Goal: Find specific page/section: Find specific page/section

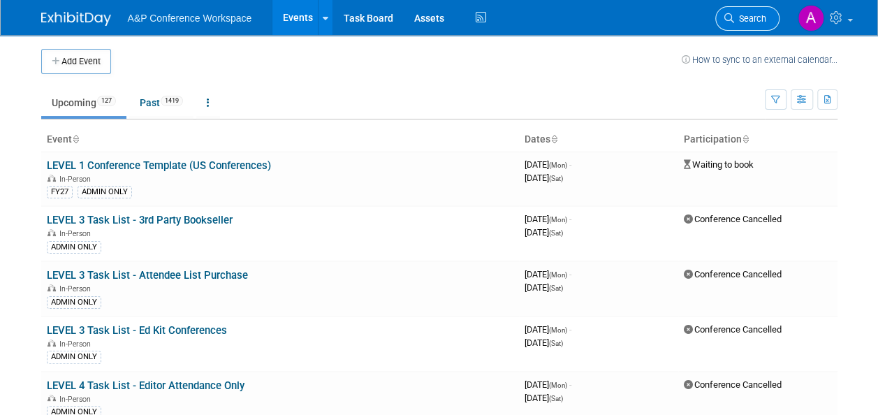
click at [730, 24] on link "Search" at bounding box center [747, 18] width 64 height 24
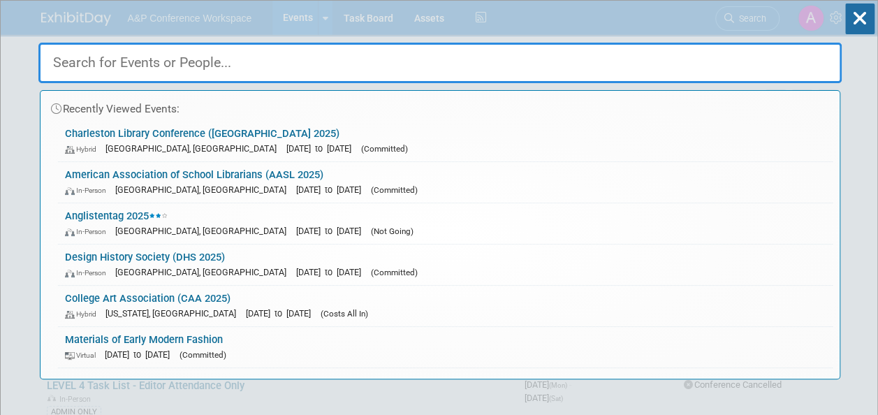
drag, startPoint x: 179, startPoint y: 42, endPoint x: 180, endPoint y: 59, distance: 16.8
click at [177, 44] on input "text" at bounding box center [439, 63] width 803 height 41
click at [180, 59] on input "text" at bounding box center [439, 63] width 803 height 41
paste input "AHRA"
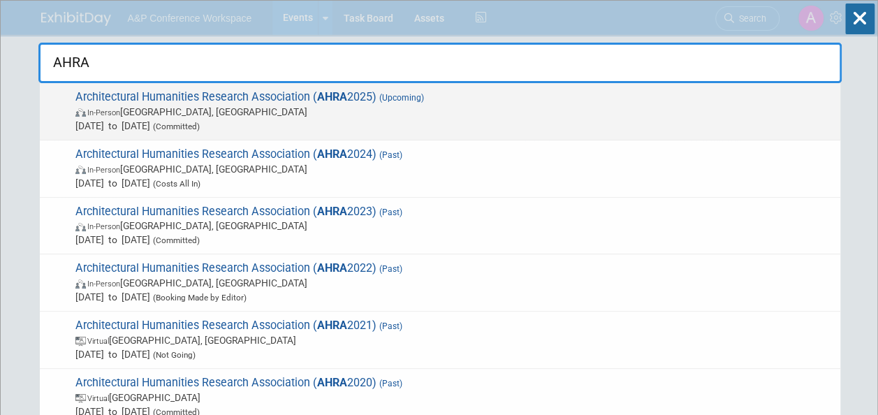
type input "AHRA"
click at [299, 105] on span "In-Person [GEOGRAPHIC_DATA], [GEOGRAPHIC_DATA]" at bounding box center [454, 112] width 758 height 14
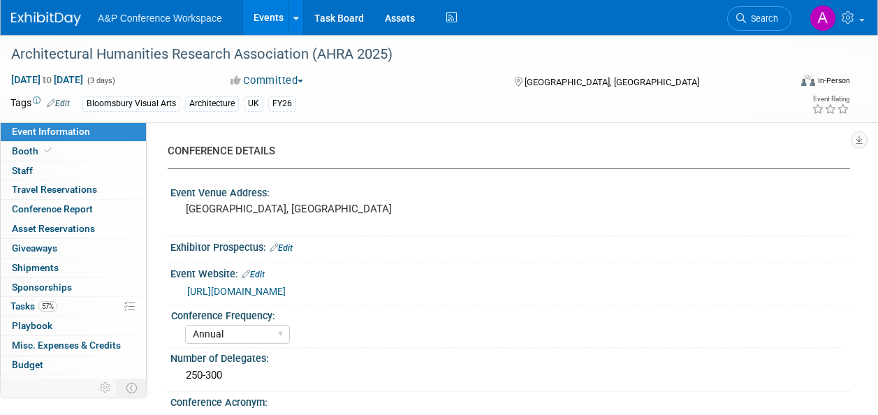
select select "Annual"
select select "Level 2"
select select "In-Person Booth"
select select "Architecture"
select select "Bloomsbury Visual Arts"
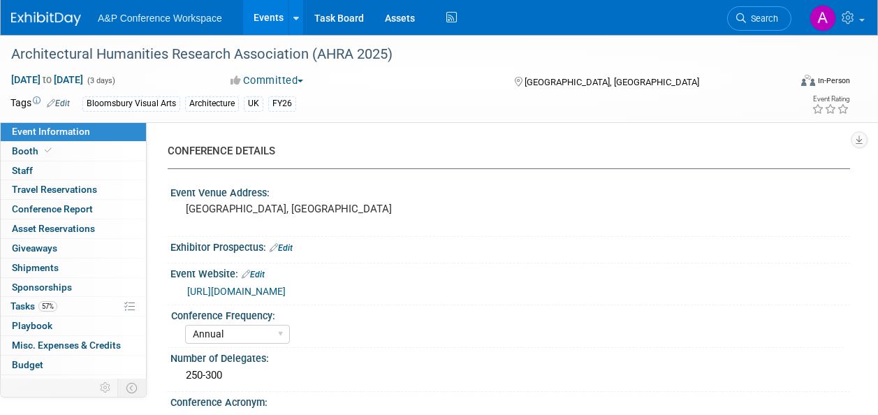
select select "[PERSON_NAME]"
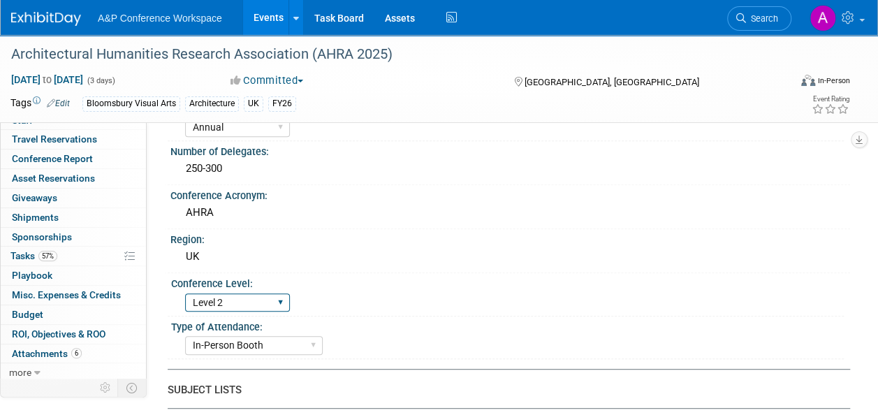
scroll to position [210, 0]
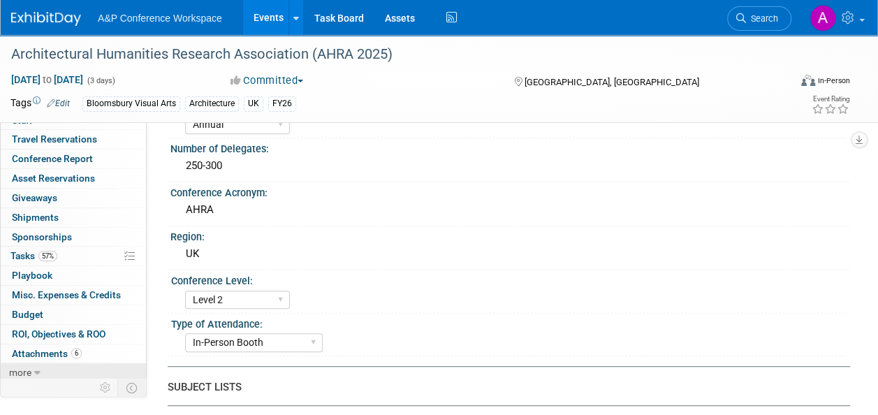
click at [42, 370] on link "more" at bounding box center [73, 372] width 145 height 19
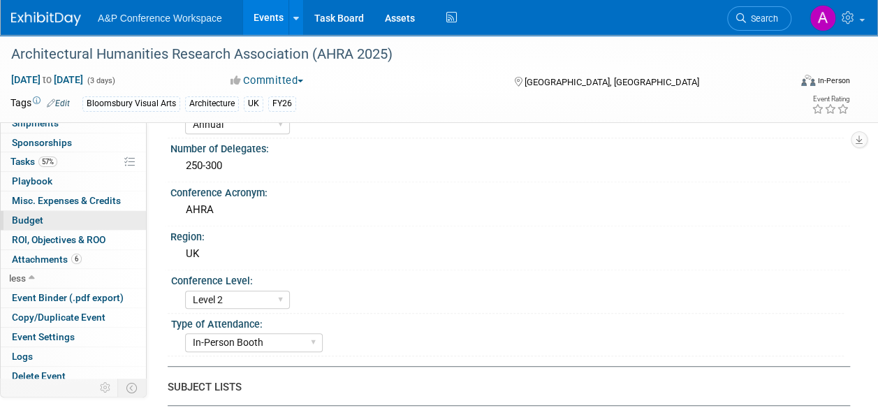
scroll to position [147, 0]
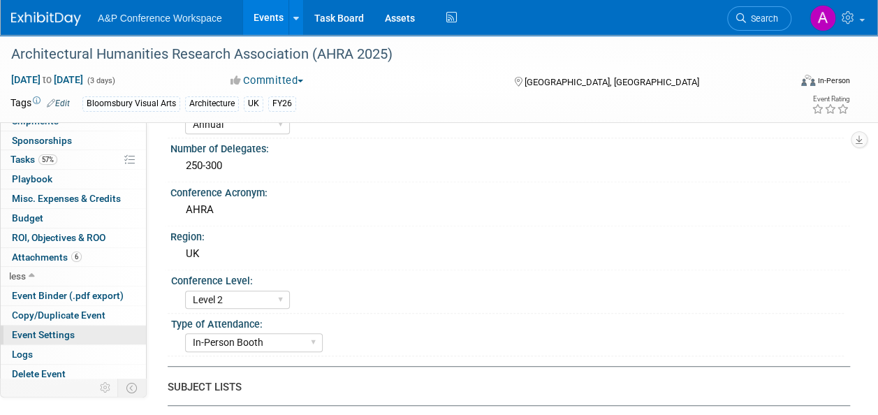
click at [67, 334] on span "Event Settings" at bounding box center [43, 334] width 63 height 11
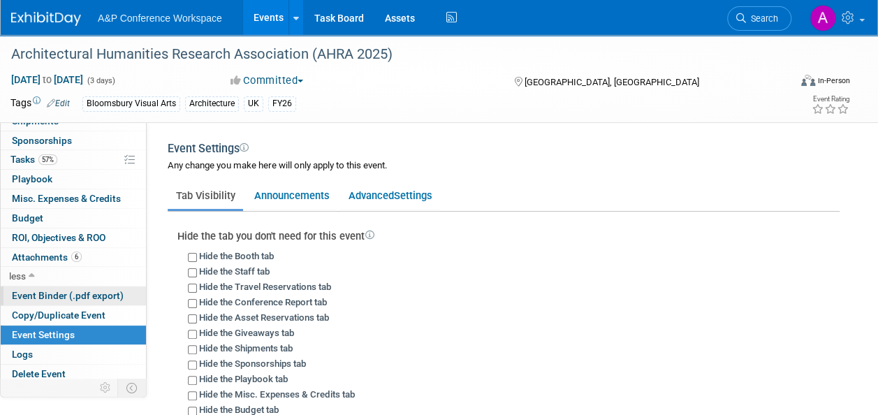
click at [66, 291] on span "Event Binder (.pdf export)" at bounding box center [68, 295] width 112 height 11
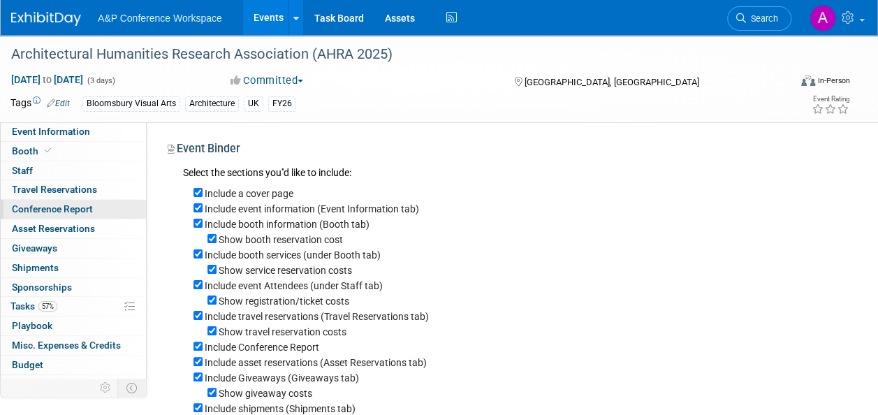
click at [70, 201] on link "Conference Report" at bounding box center [73, 209] width 145 height 19
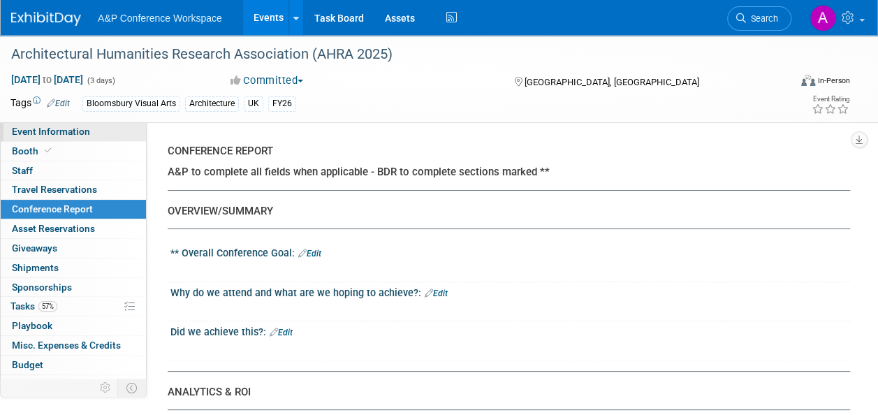
click at [40, 126] on span "Event Information" at bounding box center [51, 131] width 78 height 11
select select "Annual"
select select "Level 2"
select select "In-Person Booth"
select select "Architecture"
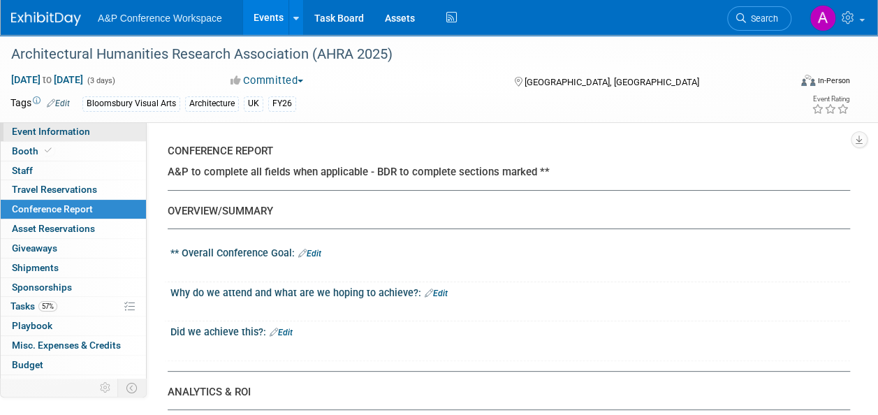
select select "Bloomsbury Visual Arts"
select select "[PERSON_NAME]"
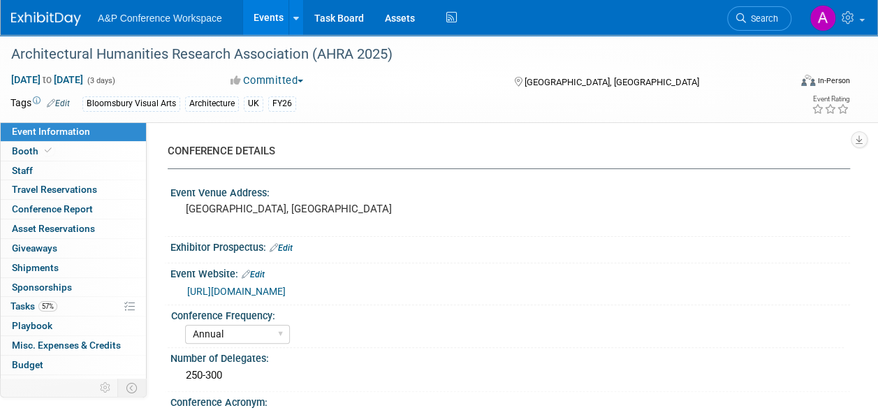
scroll to position [70, 0]
